Goal: Information Seeking & Learning: Learn about a topic

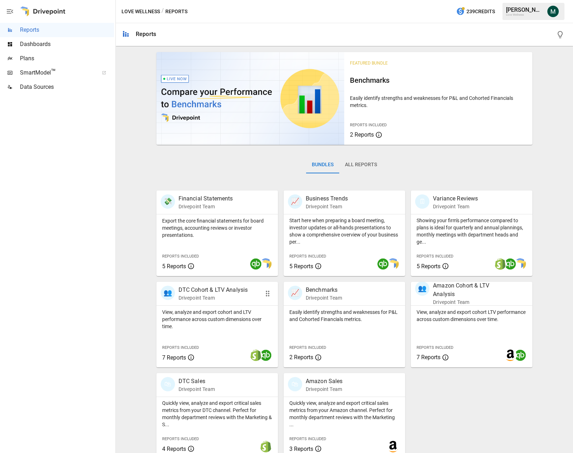
click at [228, 290] on p "DTC Cohort & LTV Analysis" at bounding box center [213, 289] width 69 height 9
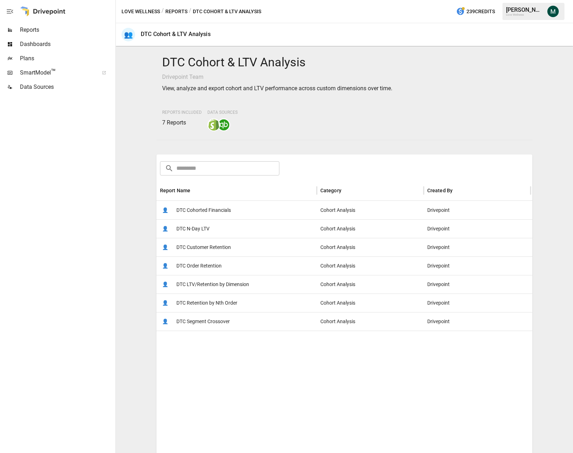
click at [177, 12] on button "Reports" at bounding box center [176, 11] width 22 height 9
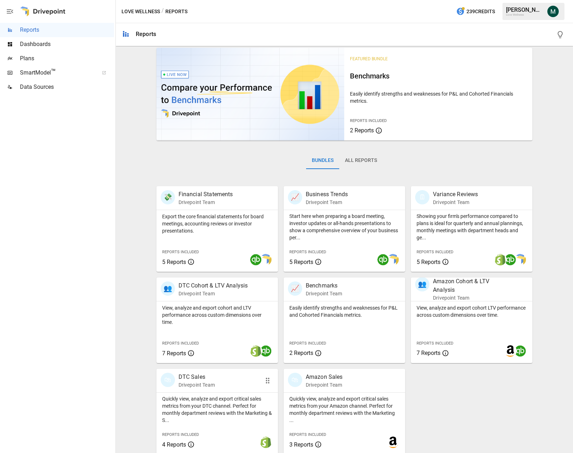
scroll to position [8, 0]
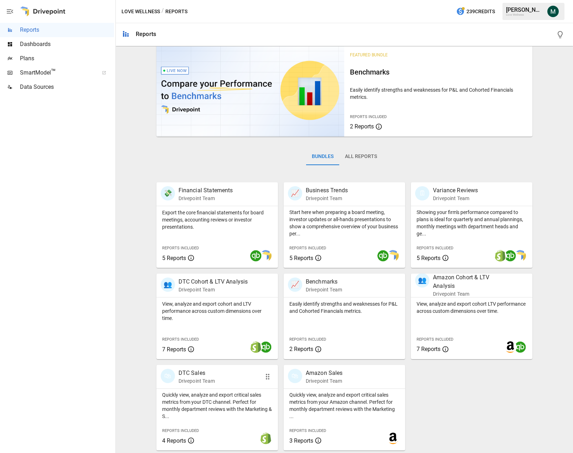
click at [194, 374] on p "DTC Sales" at bounding box center [197, 372] width 36 height 9
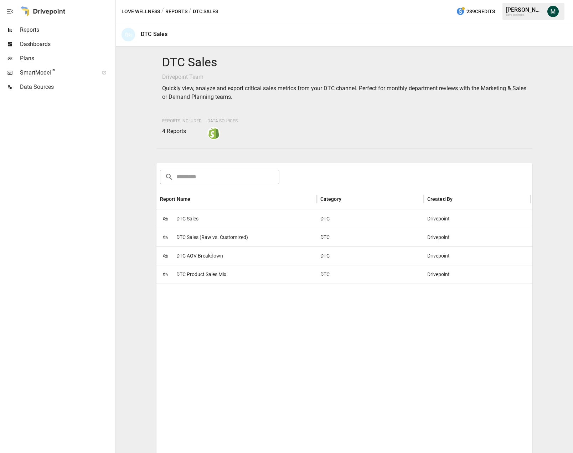
click at [187, 216] on span "DTC Sales" at bounding box center [187, 219] width 22 height 18
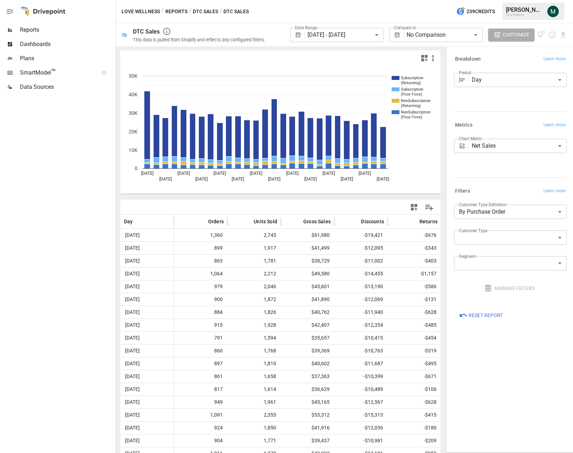
click at [420, 153] on icon "Subscription (Returning) Subscription (First-Time) NonSubscription (Returning) …" at bounding box center [277, 129] width 314 height 128
click at [363, 0] on body "**********" at bounding box center [286, 0] width 573 height 0
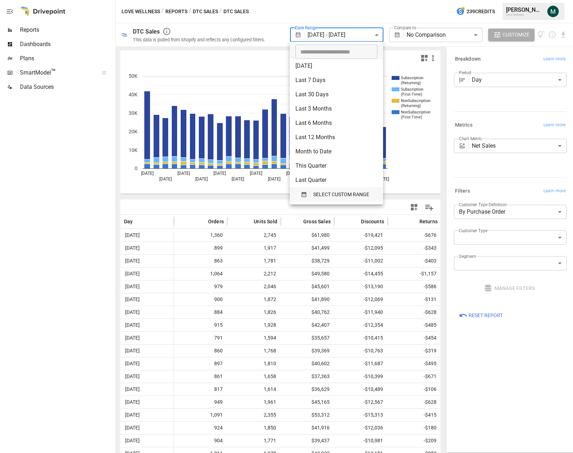
click at [327, 193] on span "SELECT CUSTOM RANGE" at bounding box center [341, 194] width 56 height 9
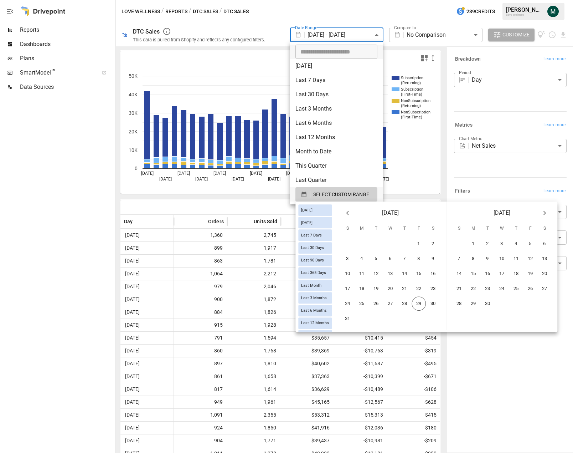
click at [349, 216] on icon "Previous month" at bounding box center [347, 212] width 9 height 9
click at [352, 215] on icon "Previous month" at bounding box center [347, 212] width 9 height 9
click at [352, 212] on icon "Previous month" at bounding box center [347, 212] width 9 height 9
click at [382, 246] on button "1" at bounding box center [376, 244] width 14 height 14
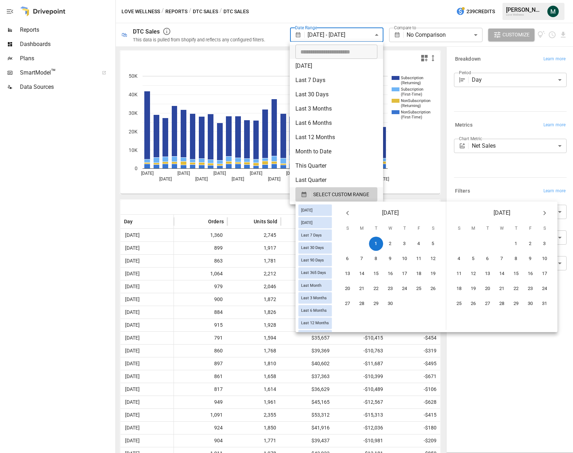
click at [548, 211] on icon "Next month" at bounding box center [544, 212] width 9 height 9
click at [546, 211] on icon "Next month" at bounding box center [544, 213] width 2 height 4
click at [538, 305] on button "29" at bounding box center [530, 303] width 14 height 14
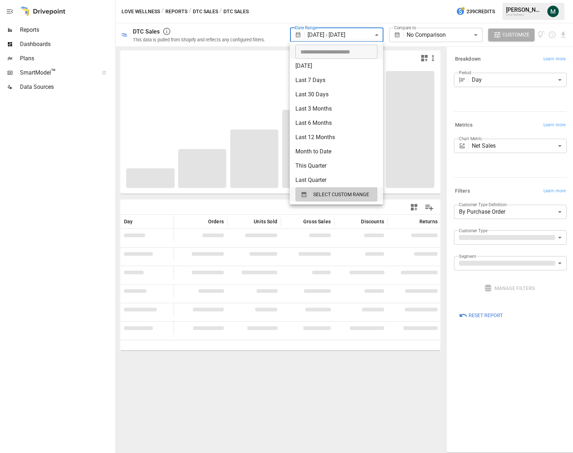
click at [501, 82] on div at bounding box center [286, 226] width 573 height 453
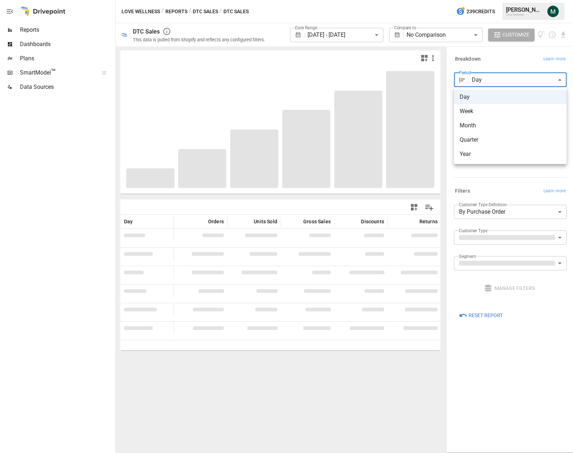
click at [510, 0] on body "**********" at bounding box center [286, 0] width 573 height 0
click at [483, 128] on span "Month" at bounding box center [510, 125] width 101 height 9
type input "*****"
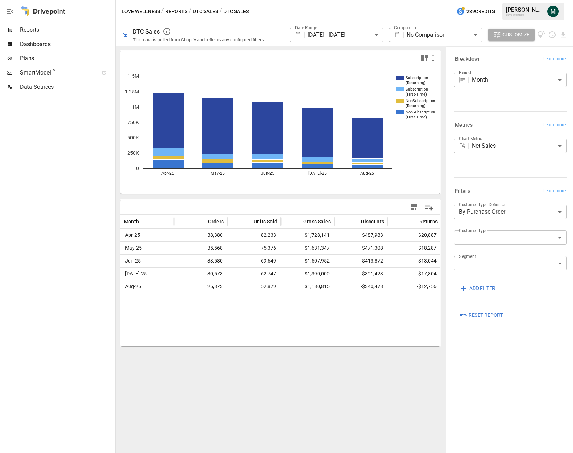
click at [207, 8] on button "DTC Sales" at bounding box center [205, 11] width 25 height 9
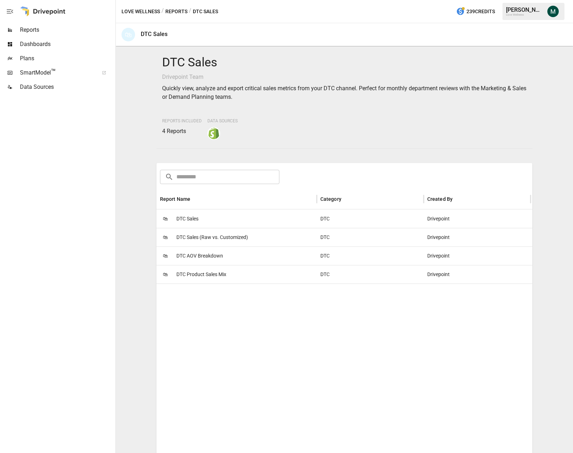
click at [195, 274] on span "DTC Product Sales Mix" at bounding box center [201, 274] width 50 height 18
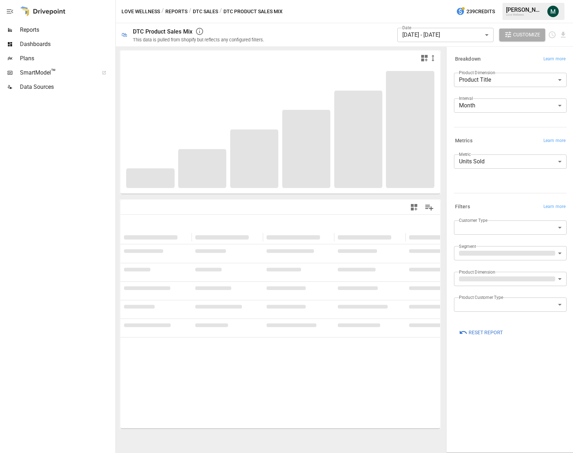
click at [438, 0] on body "**********" at bounding box center [286, 0] width 573 height 0
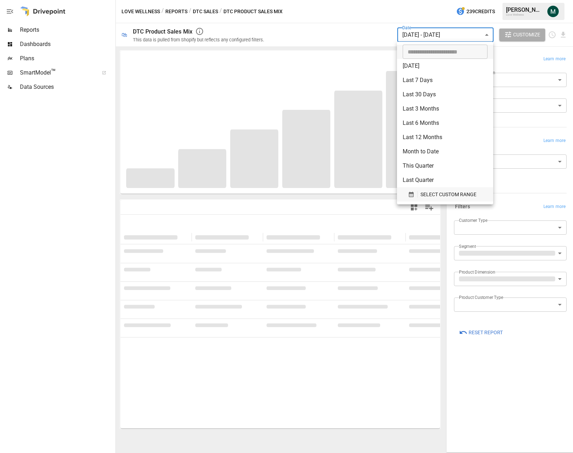
click at [414, 191] on div "button" at bounding box center [413, 194] width 10 height 6
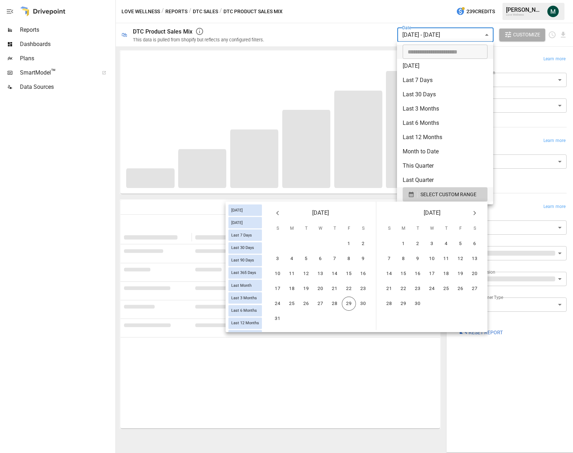
click at [278, 211] on icon "Previous month" at bounding box center [277, 212] width 9 height 9
click at [305, 246] on button "1" at bounding box center [306, 244] width 14 height 14
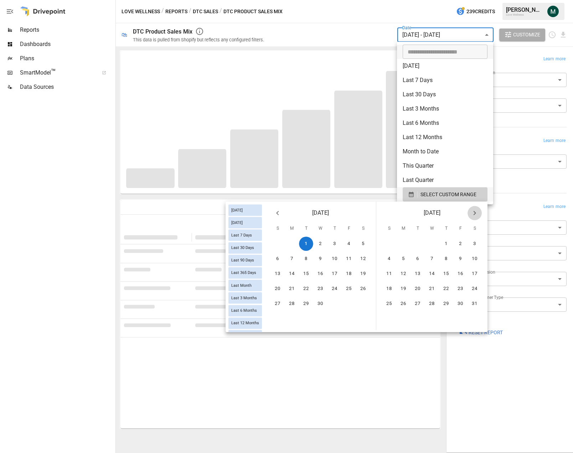
click at [471, 212] on icon "Next month" at bounding box center [474, 212] width 9 height 9
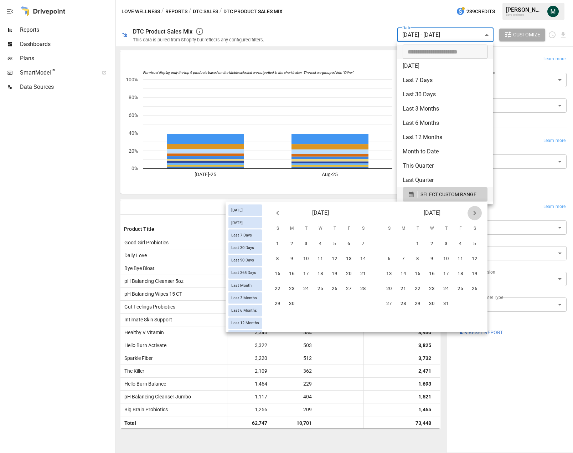
click at [471, 212] on icon "Next month" at bounding box center [474, 212] width 9 height 9
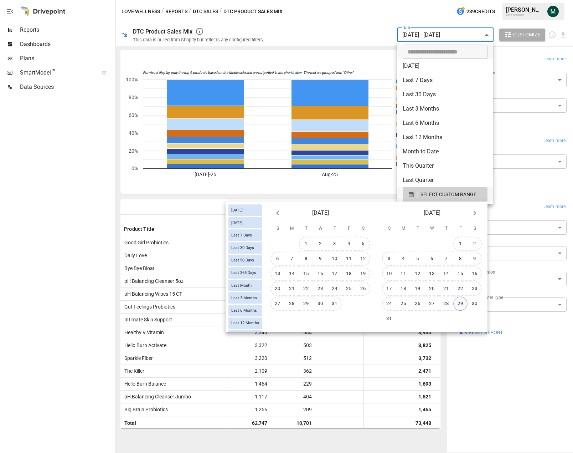
click at [459, 305] on button "29" at bounding box center [460, 303] width 14 height 14
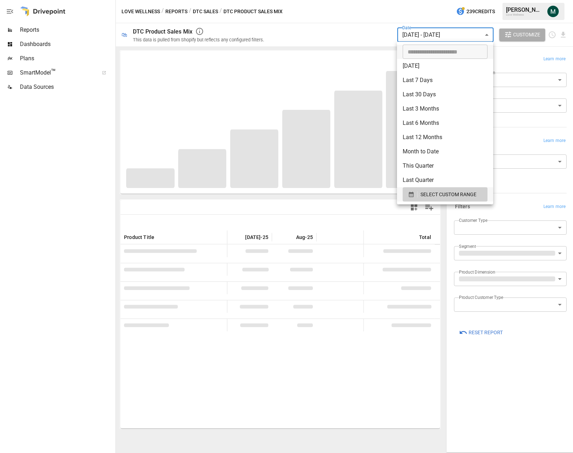
click at [514, 208] on div at bounding box center [286, 226] width 573 height 453
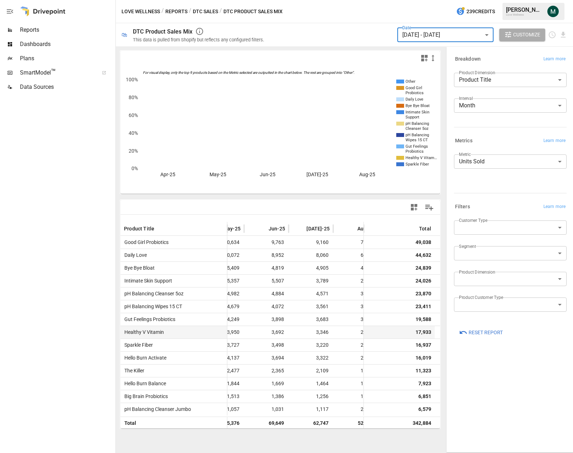
scroll to position [0, 86]
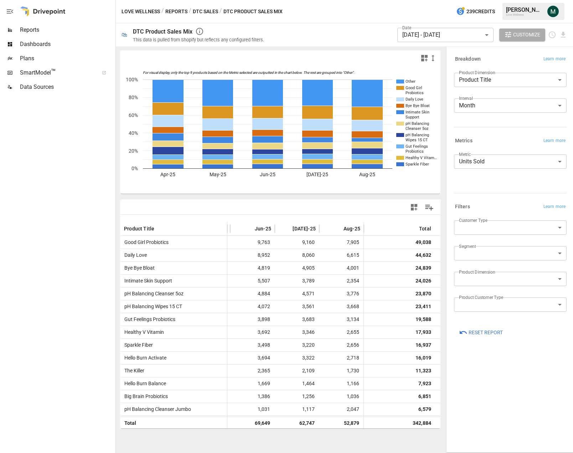
drag, startPoint x: 410, startPoint y: 193, endPoint x: 406, endPoint y: 195, distance: 4.6
click at [410, 193] on icon "For visual display, only the top 9 products based on the Metric selected are ou…" at bounding box center [280, 129] width 320 height 128
click at [392, 198] on div "For visual display, only the top 9 products based on the Metric selected are ou…" at bounding box center [280, 239] width 323 height 381
click at [426, 188] on icon "For visual display, only the top 9 products based on the Metric selected are ou…" at bounding box center [280, 129] width 320 height 128
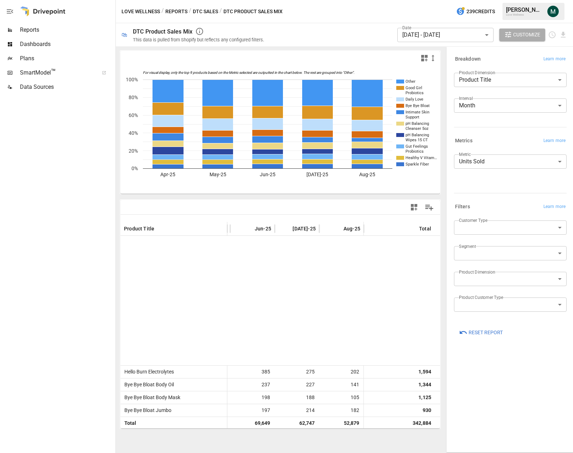
scroll to position [326, 86]
